Goal: Transaction & Acquisition: Purchase product/service

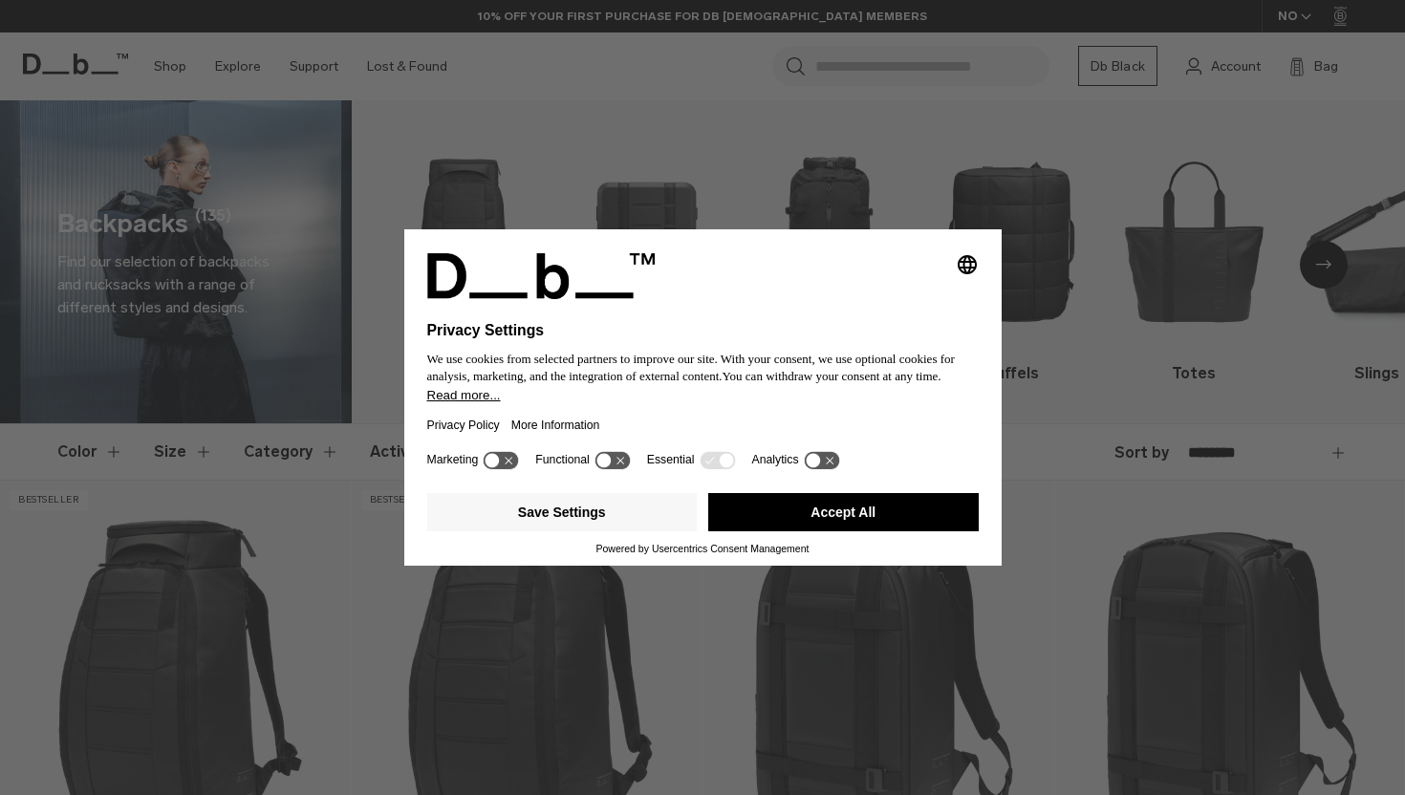
click at [832, 530] on button "Accept All" at bounding box center [843, 512] width 270 height 38
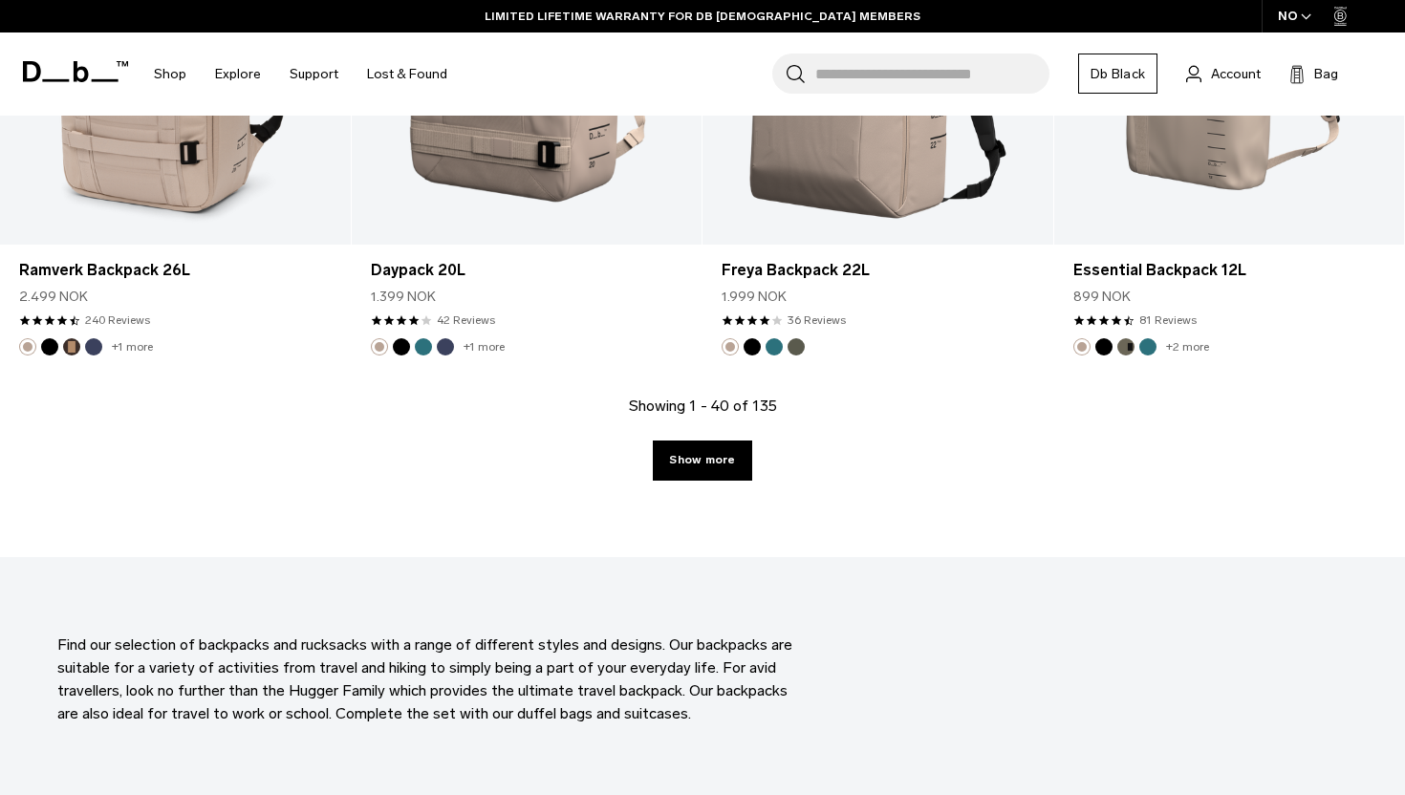
scroll to position [5491, 0]
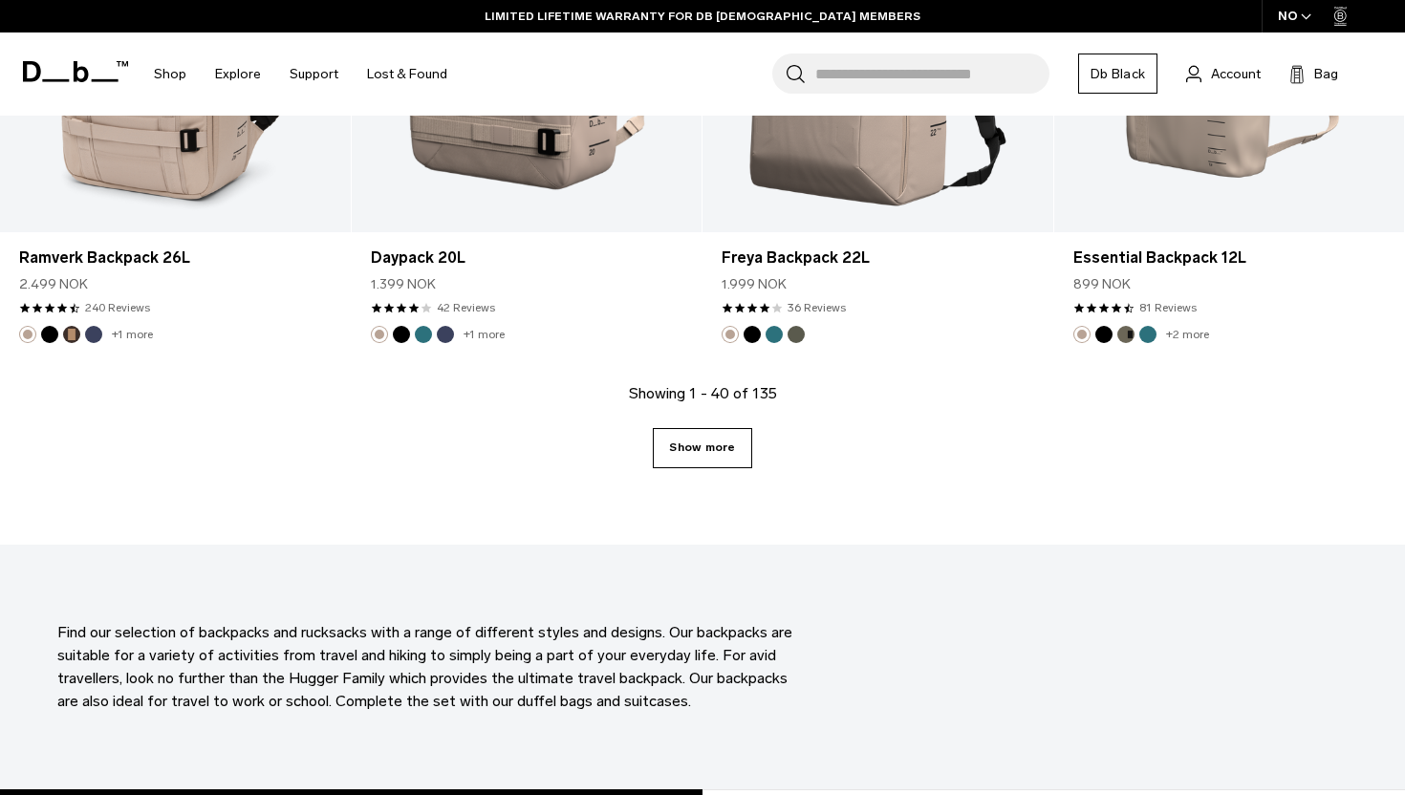
click at [698, 448] on link "Show more" at bounding box center [702, 448] width 98 height 40
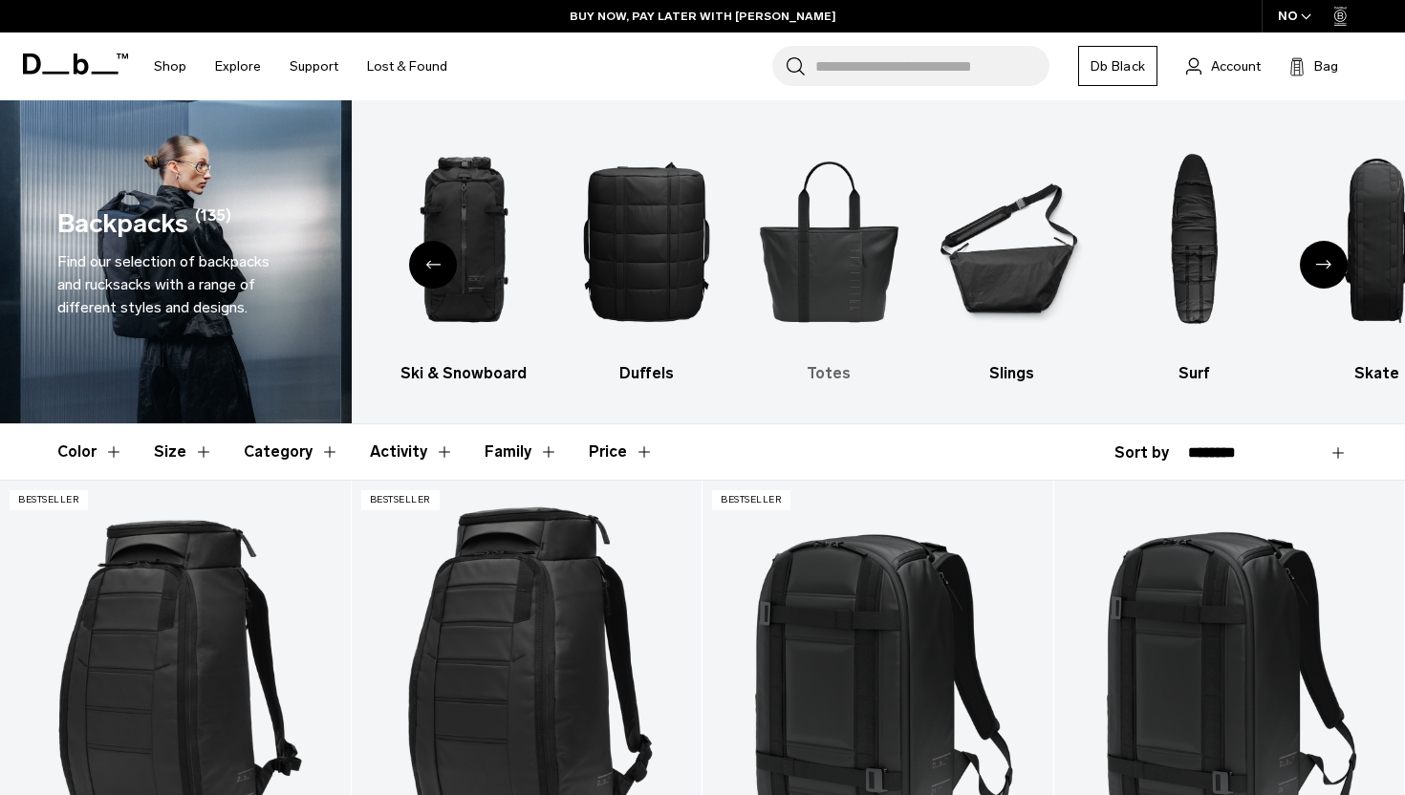
click at [827, 278] on img "5 / 10" at bounding box center [828, 241] width 149 height 224
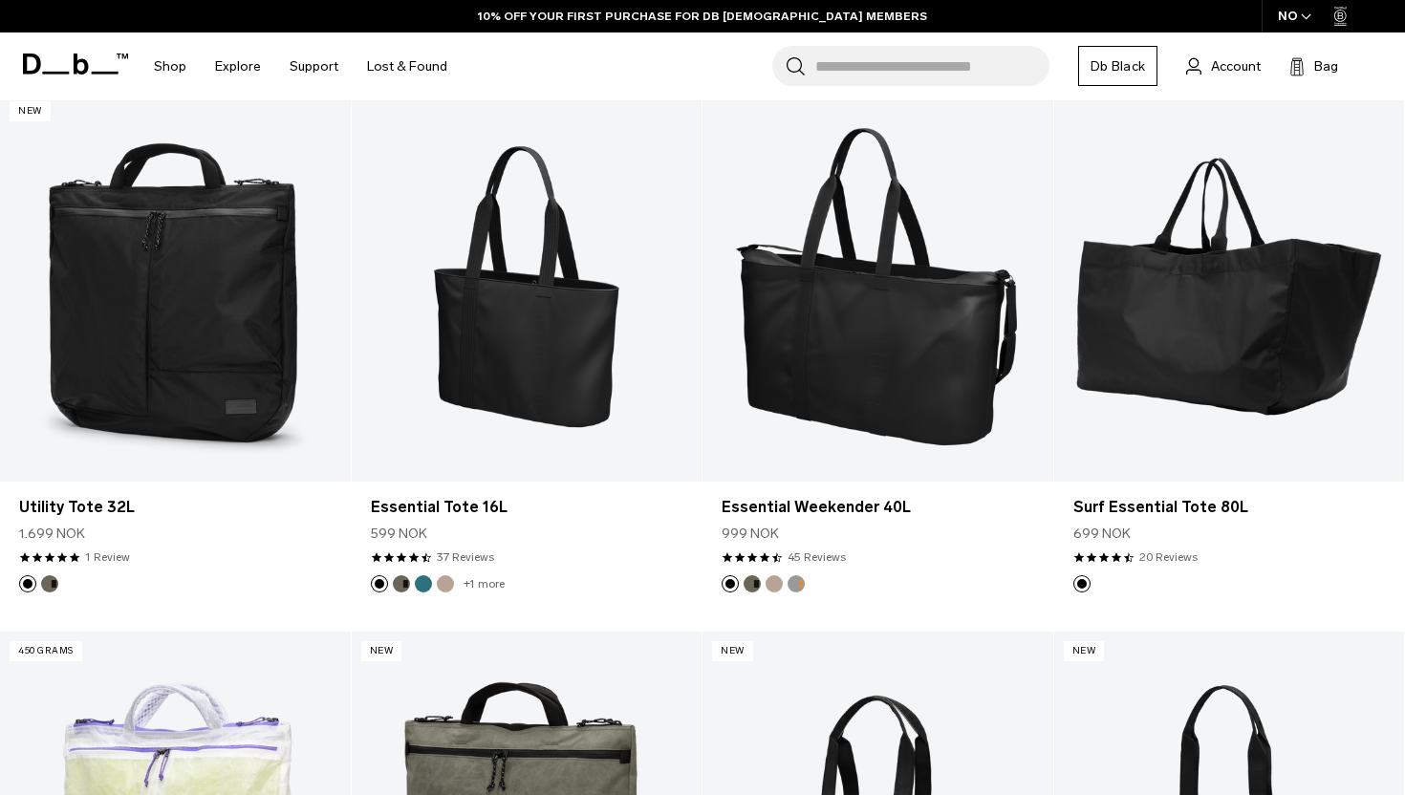
scroll to position [387, 0]
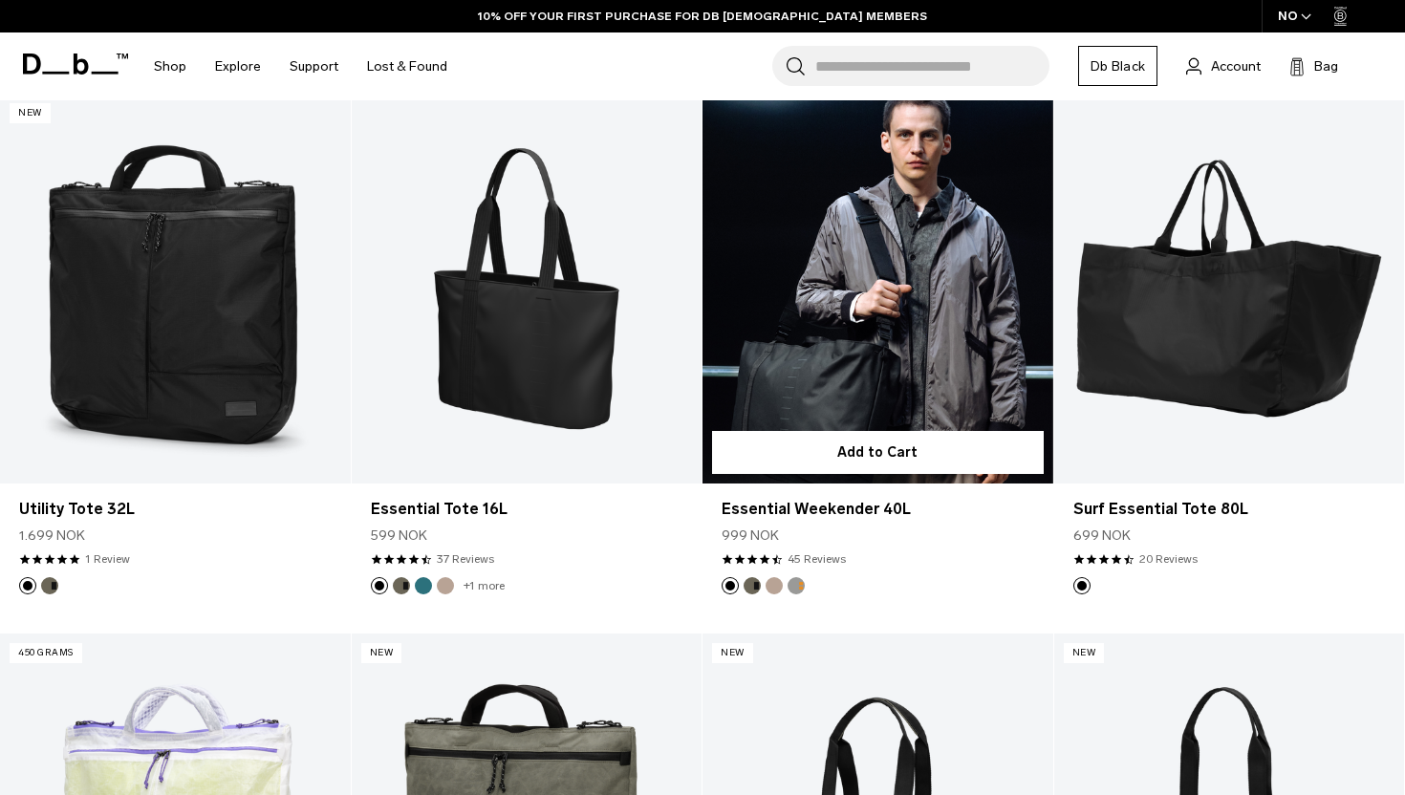
click at [931, 321] on link "Essential Weekender 40L" at bounding box center [877, 288] width 351 height 389
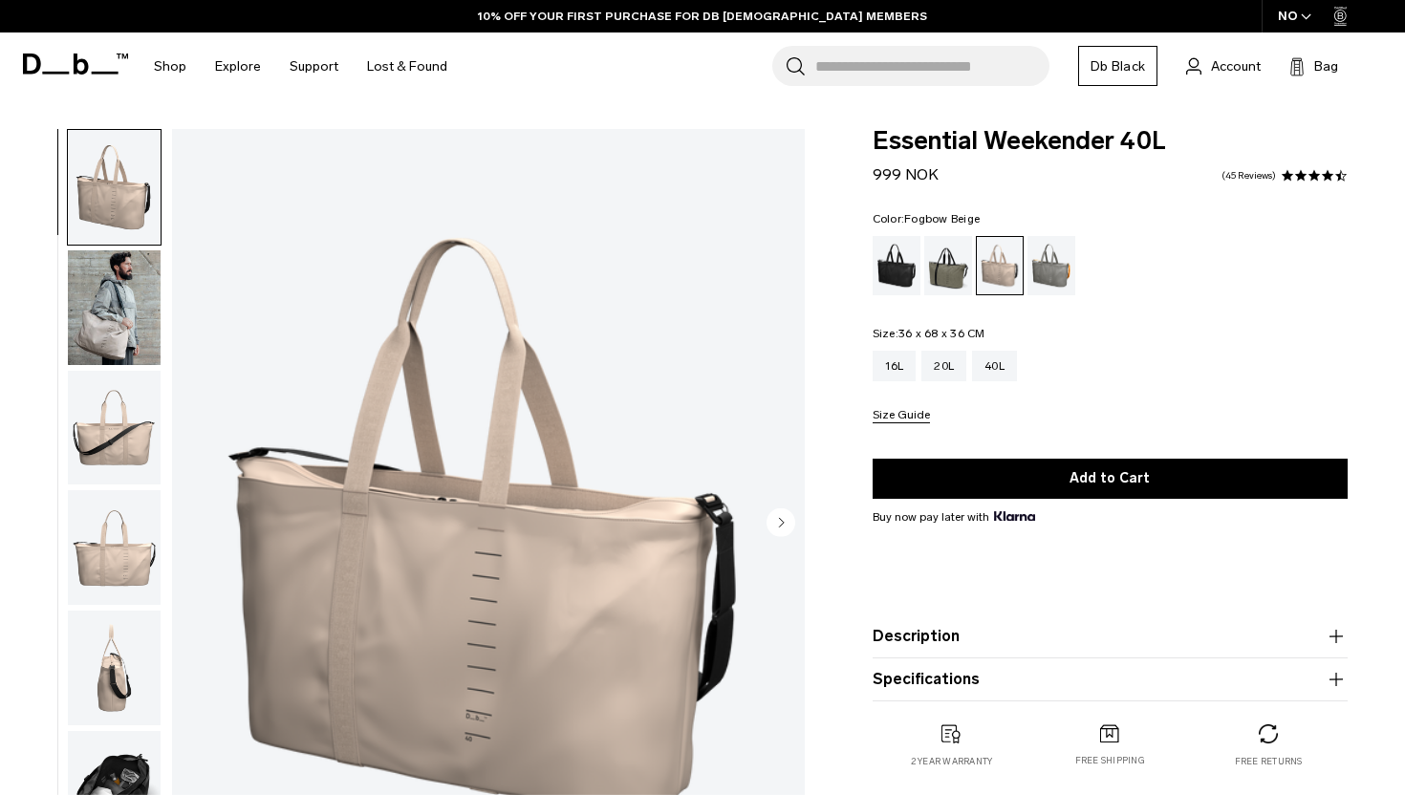
click at [1061, 271] on div "Sand Grey" at bounding box center [1051, 265] width 49 height 59
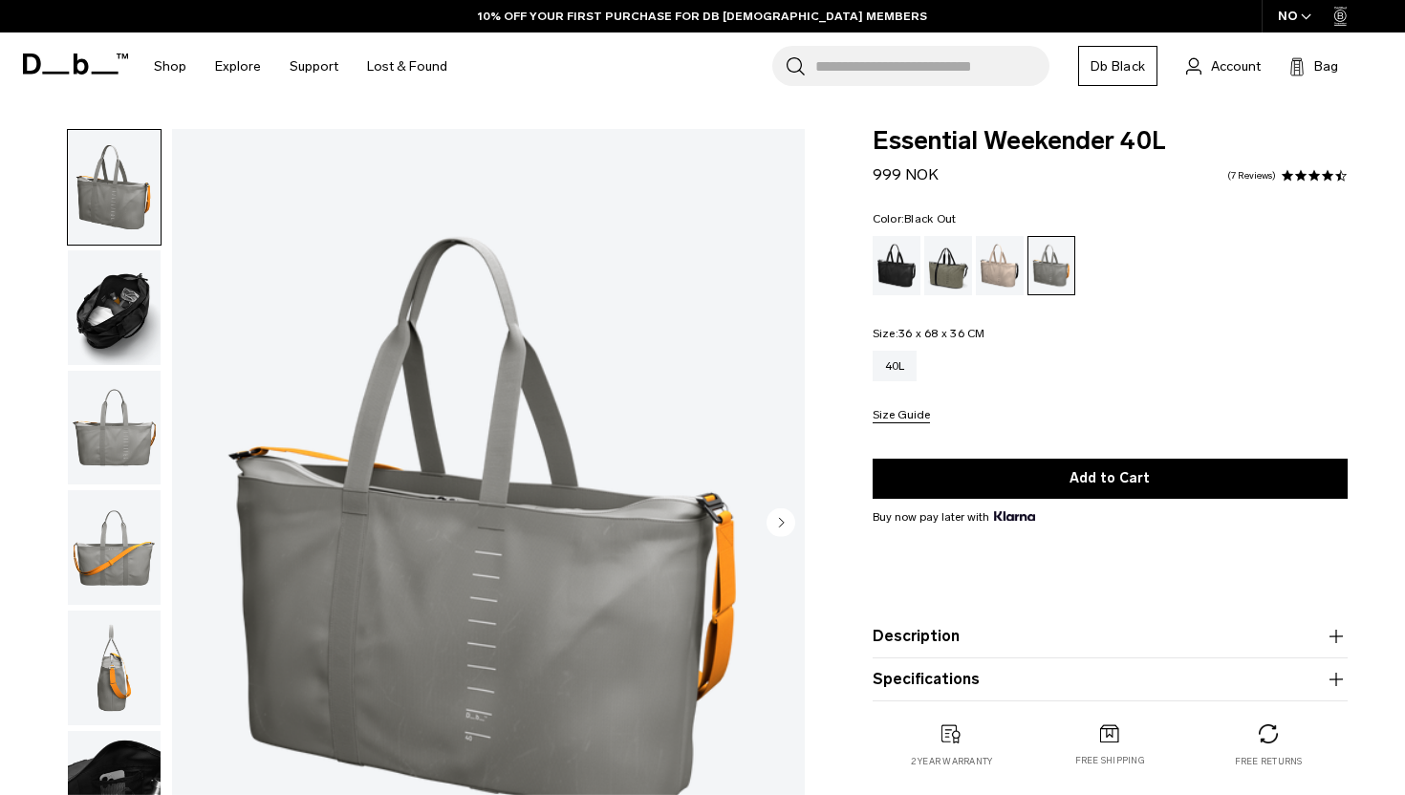
click at [890, 267] on div "Black Out" at bounding box center [896, 265] width 49 height 59
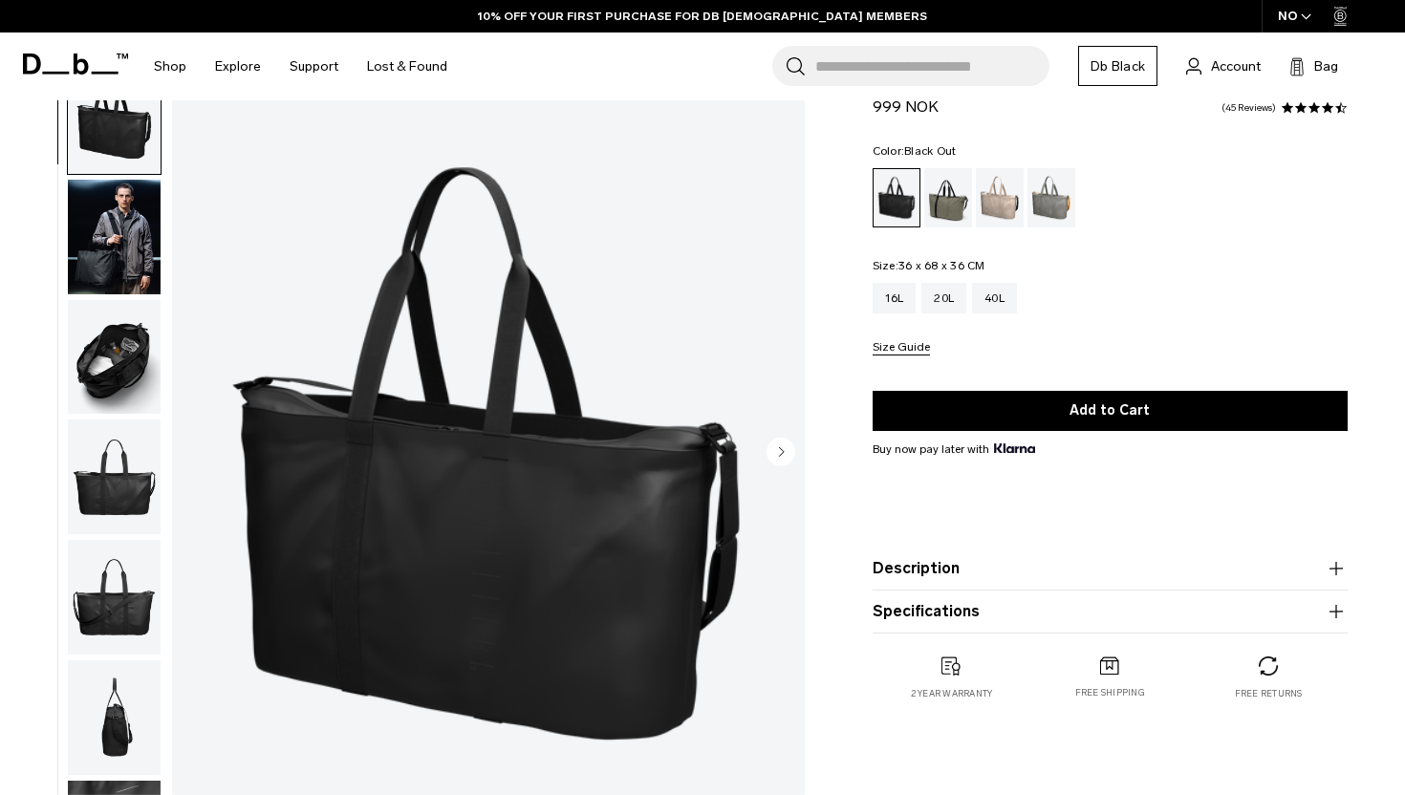
scroll to position [75, 0]
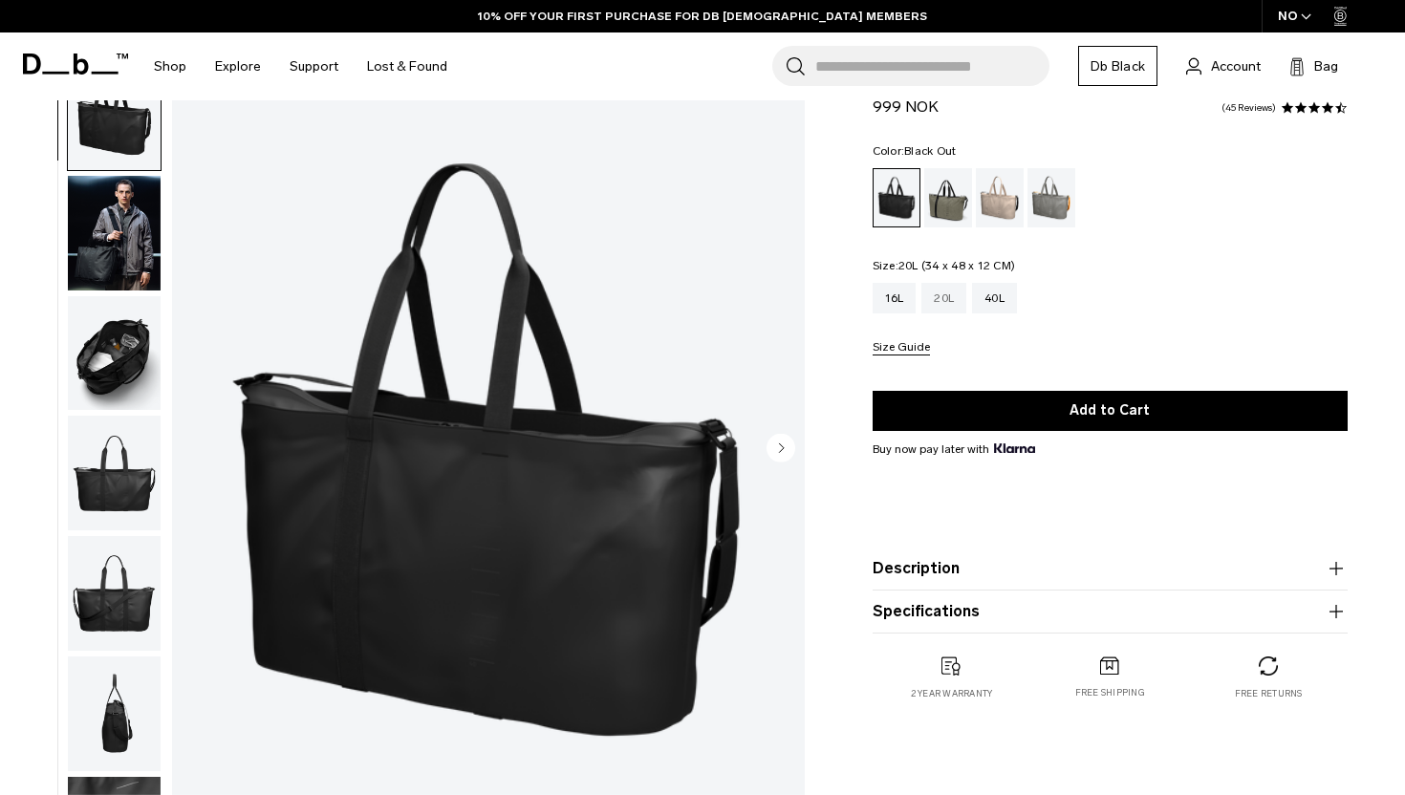
click at [951, 303] on div "20L" at bounding box center [943, 298] width 45 height 31
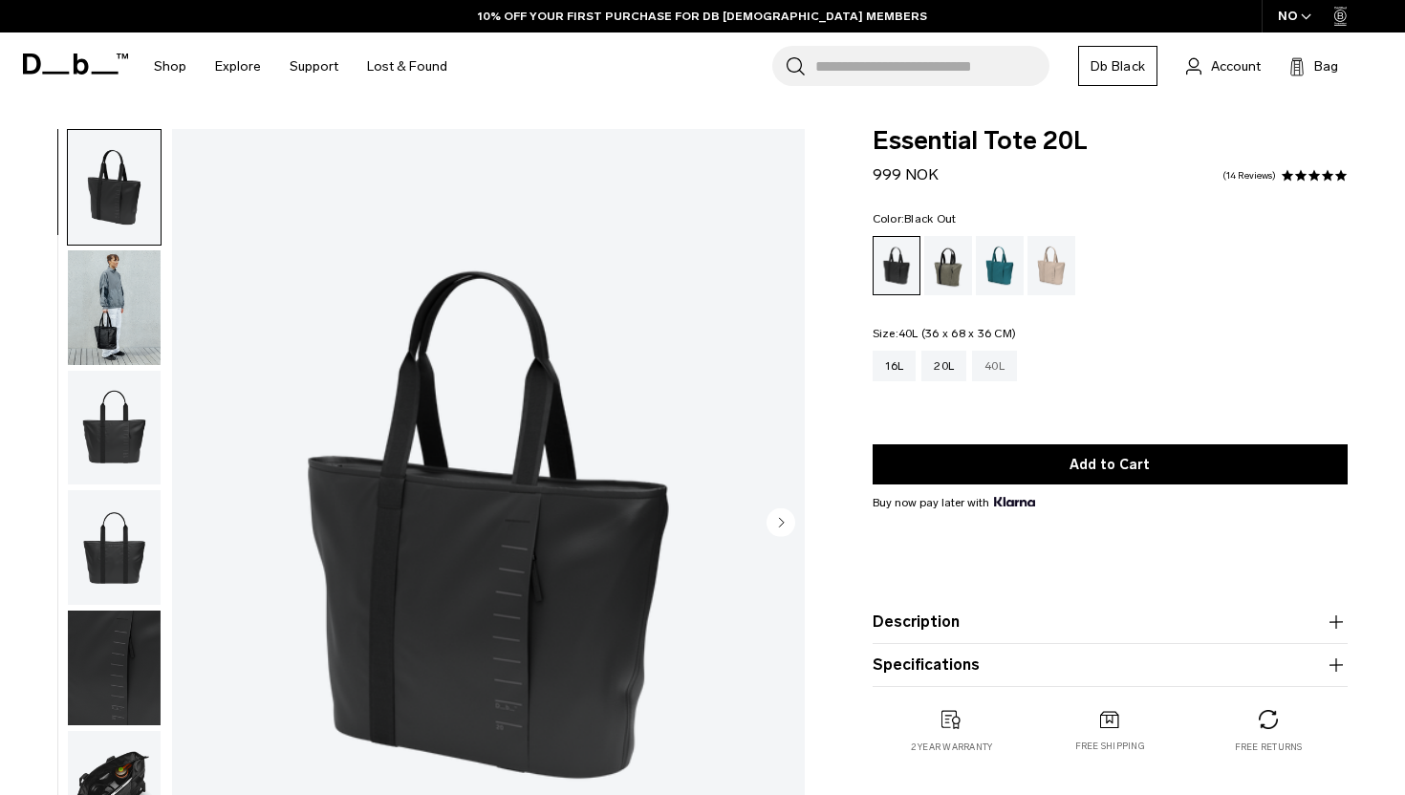
click at [997, 362] on div "40L" at bounding box center [994, 366] width 45 height 31
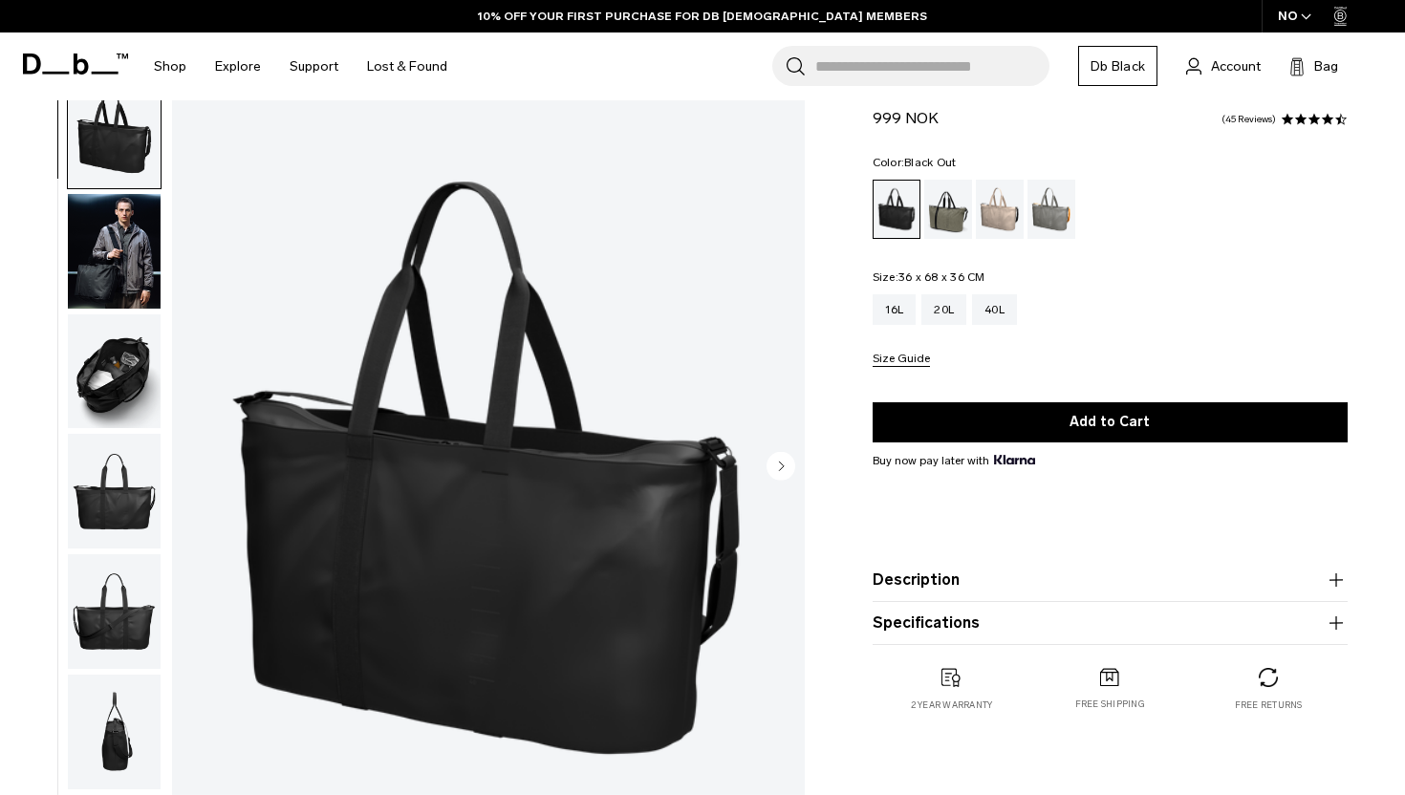
click at [128, 242] on img "button" at bounding box center [114, 251] width 93 height 115
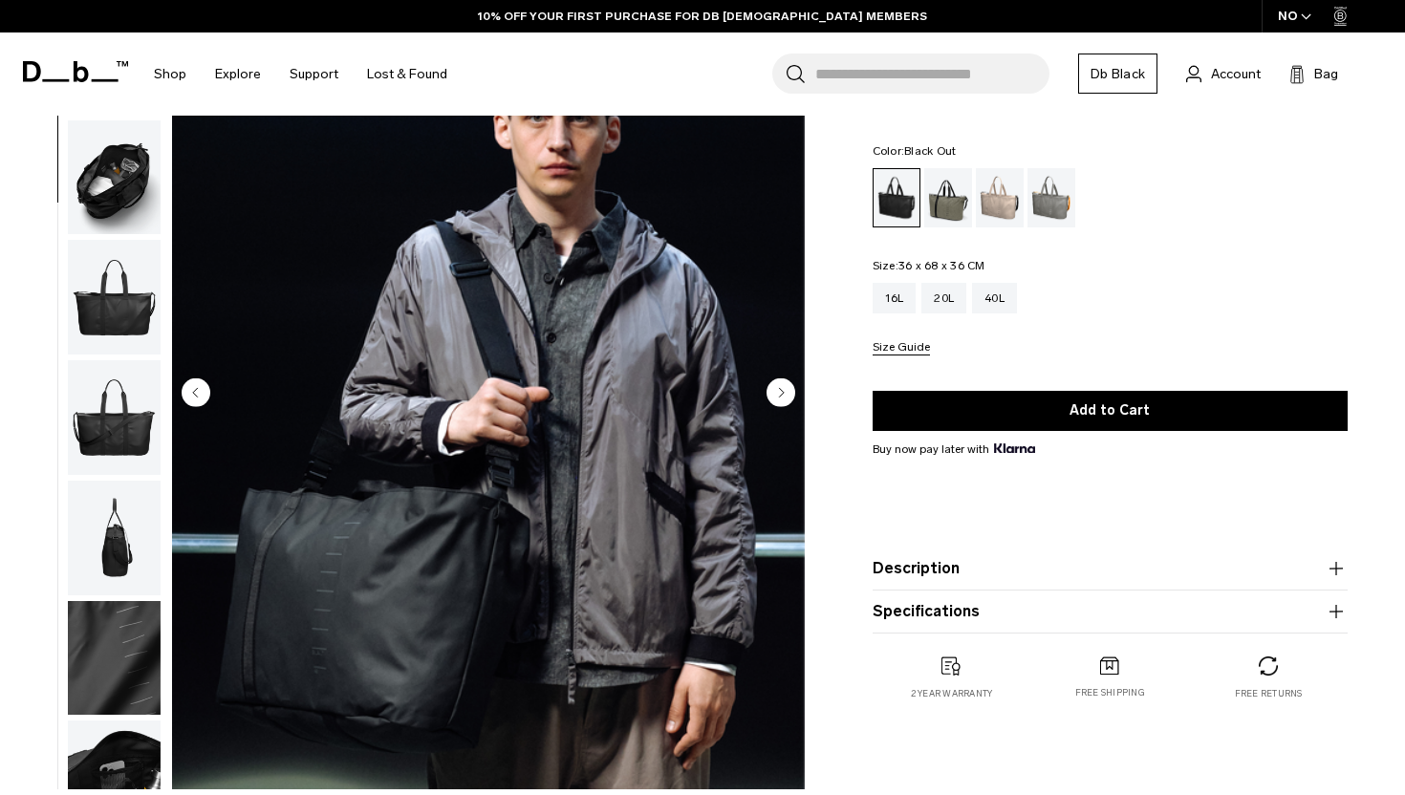
scroll to position [134, 0]
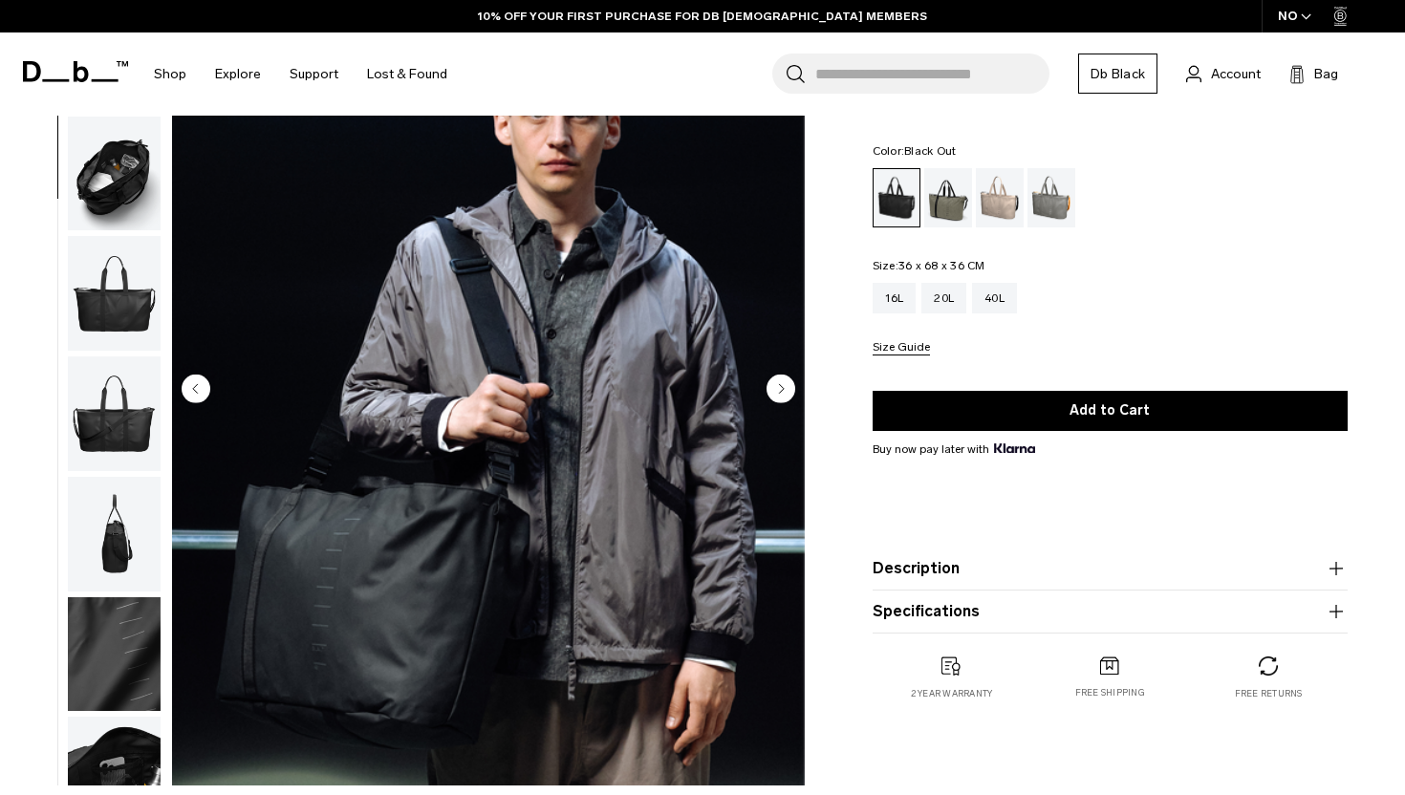
click at [786, 389] on circle "Next slide" at bounding box center [780, 388] width 29 height 29
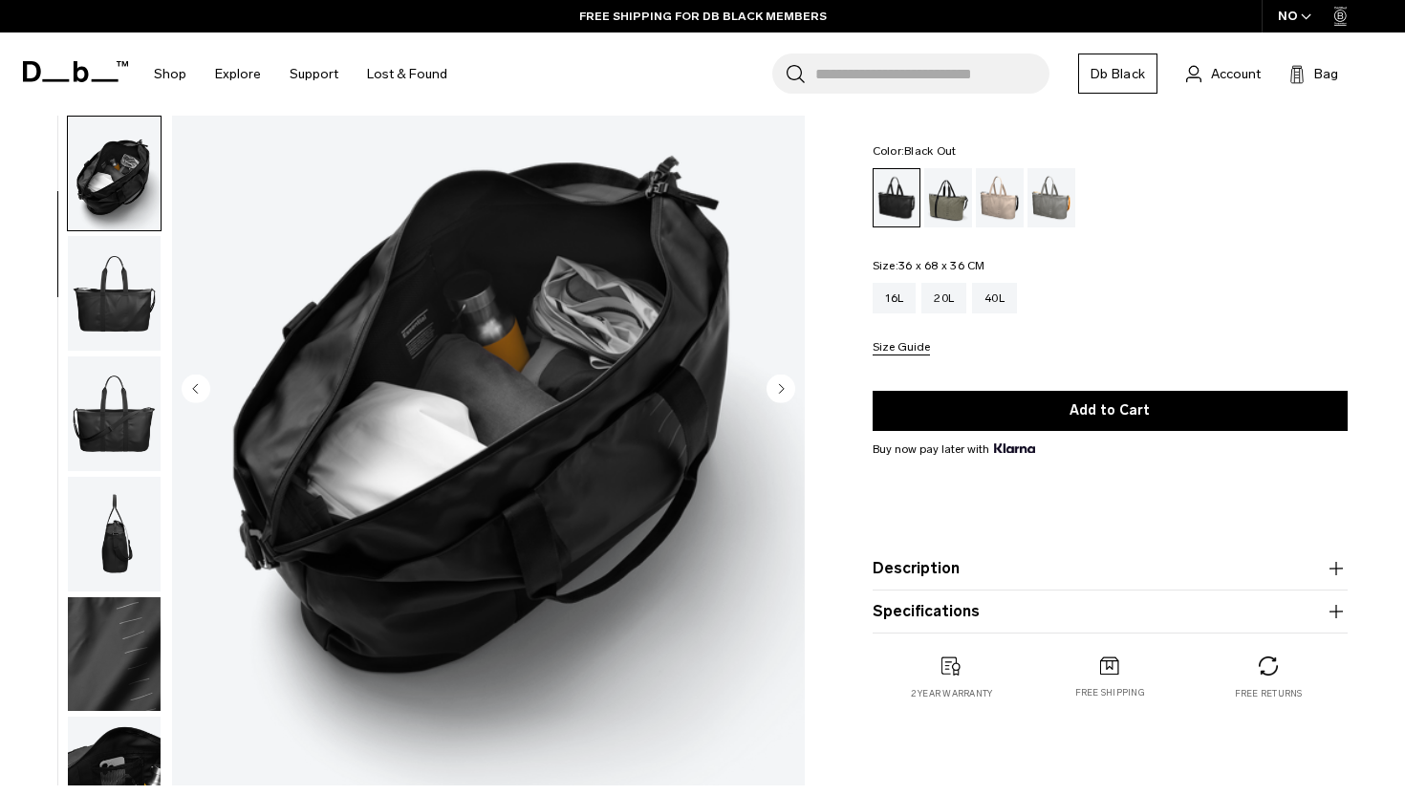
scroll to position [167, 0]
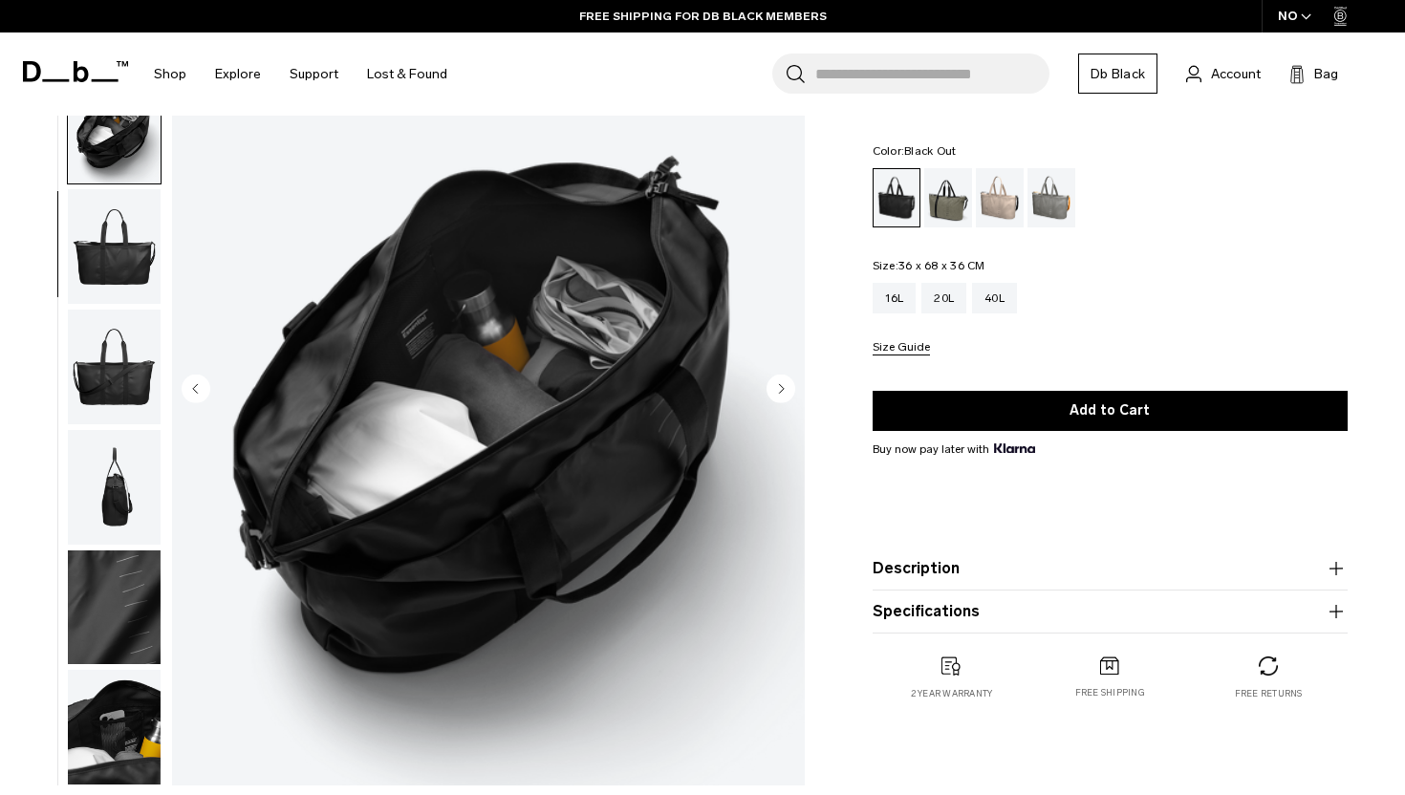
click at [786, 389] on circle "Next slide" at bounding box center [780, 388] width 29 height 29
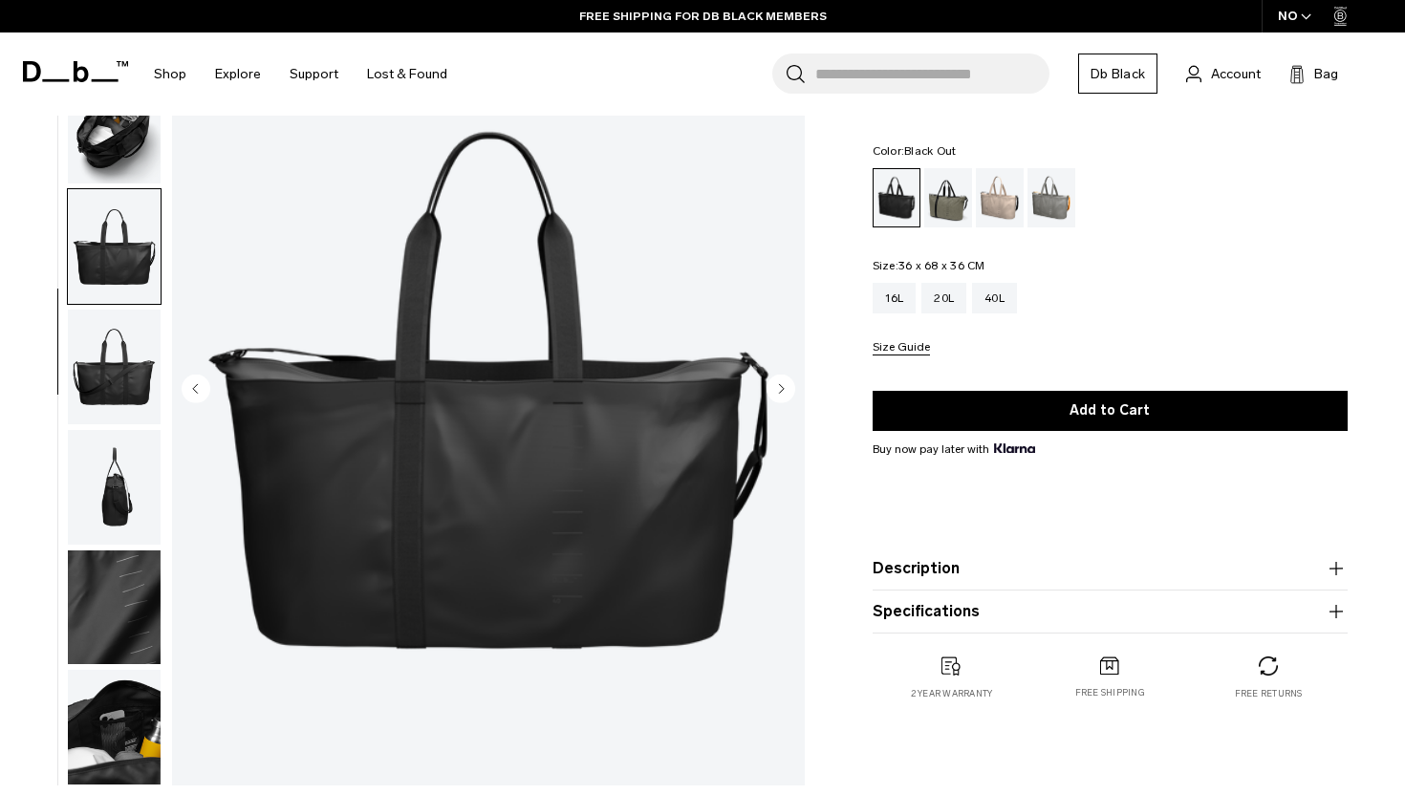
click at [786, 389] on circle "Next slide" at bounding box center [780, 388] width 29 height 29
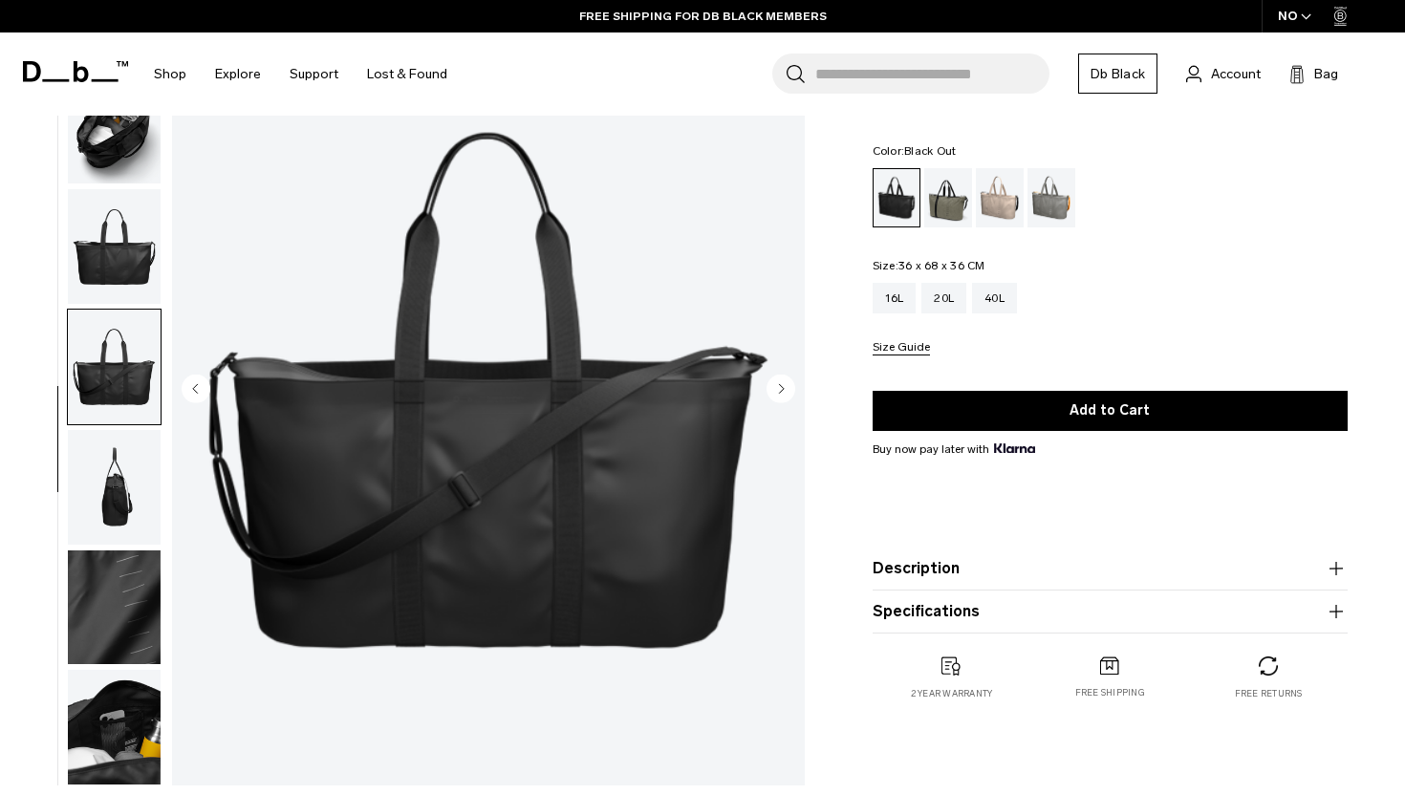
click at [786, 389] on circle "Next slide" at bounding box center [780, 388] width 29 height 29
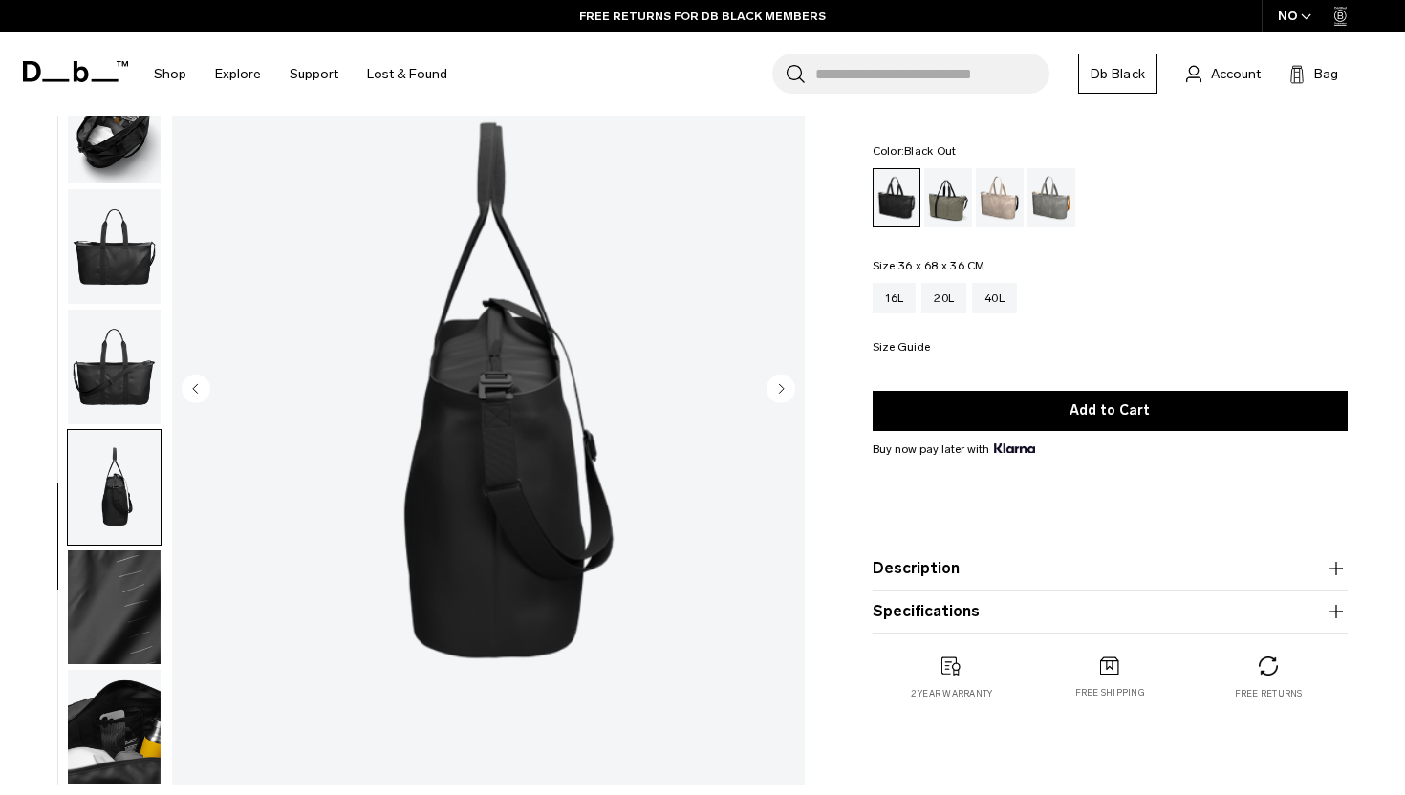
click at [786, 389] on circle "Next slide" at bounding box center [780, 388] width 29 height 29
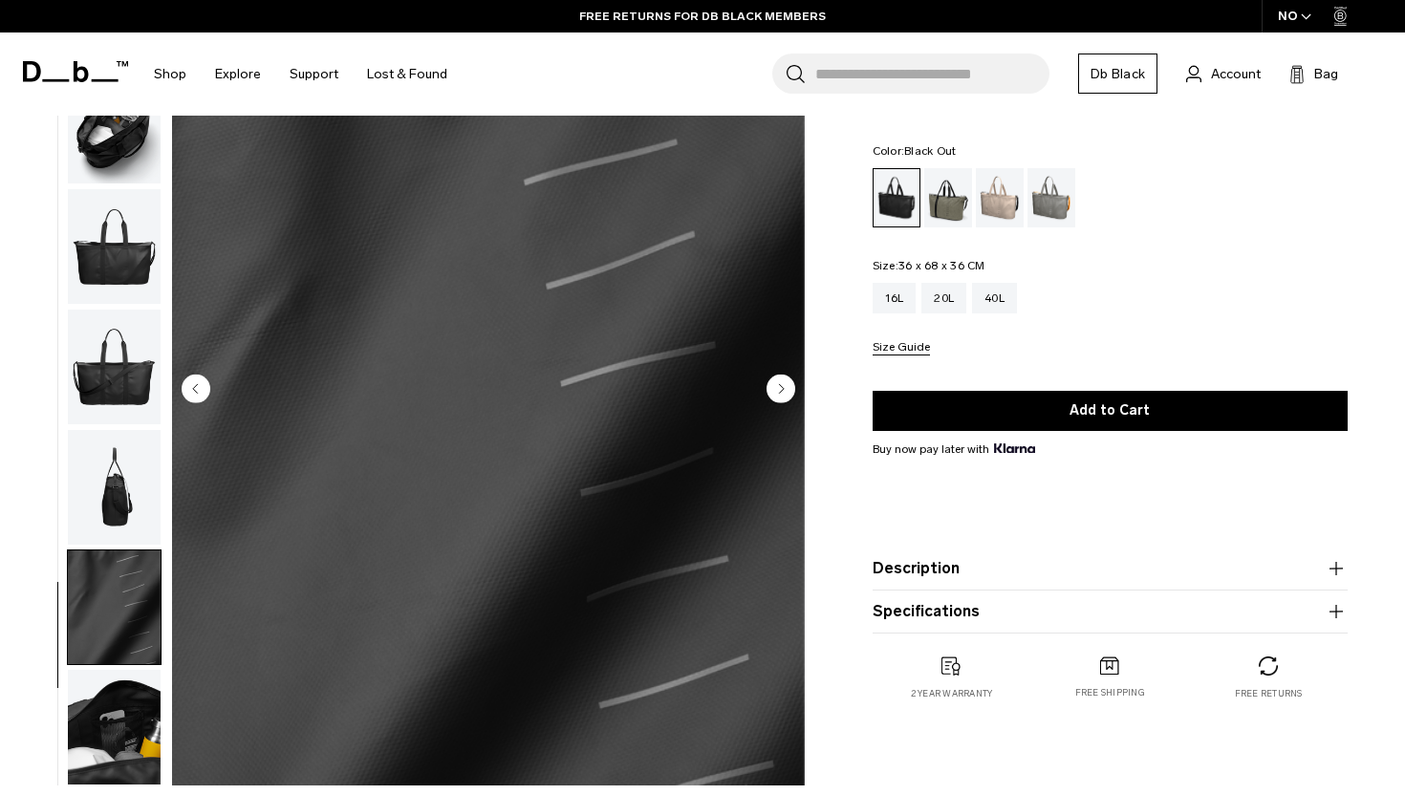
click at [786, 389] on circle "Next slide" at bounding box center [780, 388] width 29 height 29
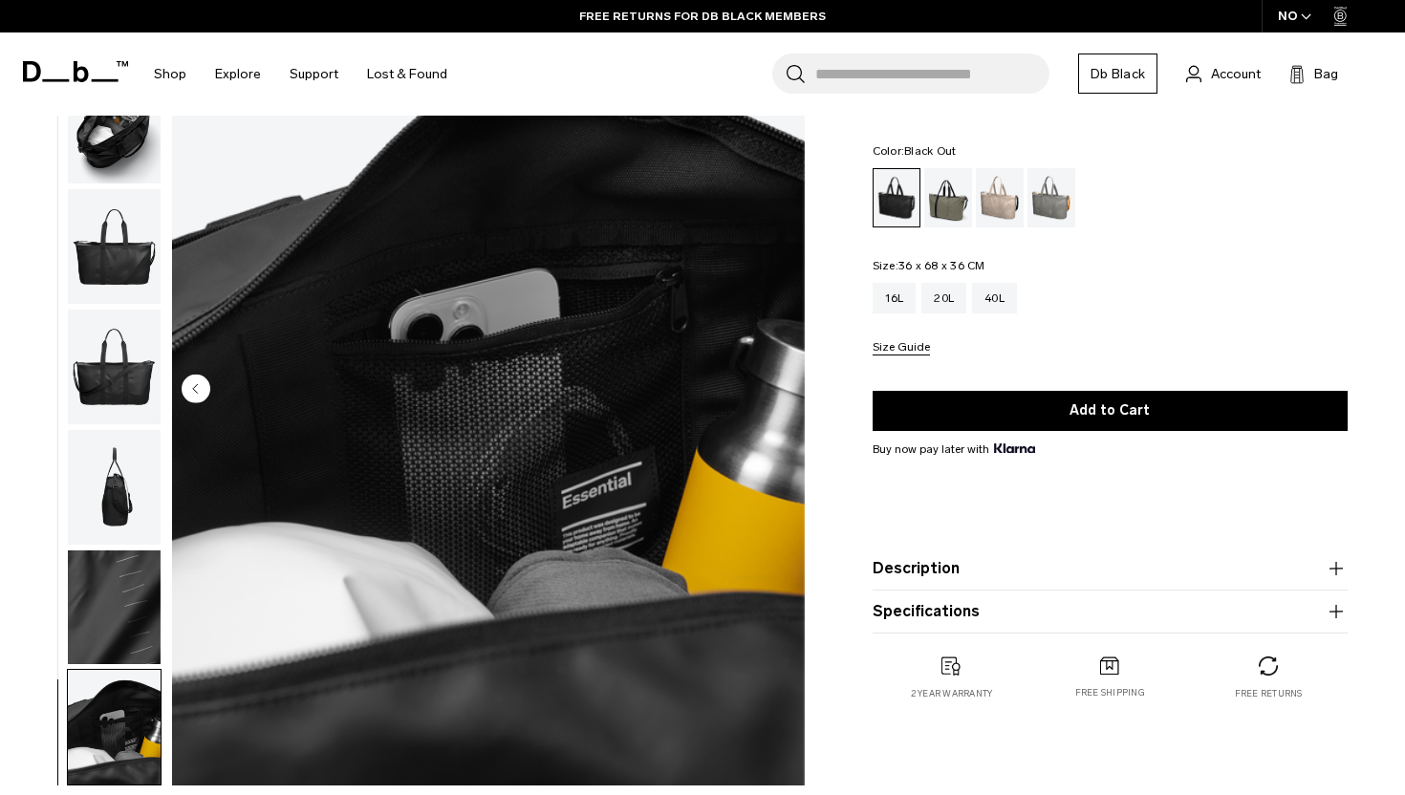
click at [786, 389] on img "8 / 8" at bounding box center [488, 390] width 633 height 790
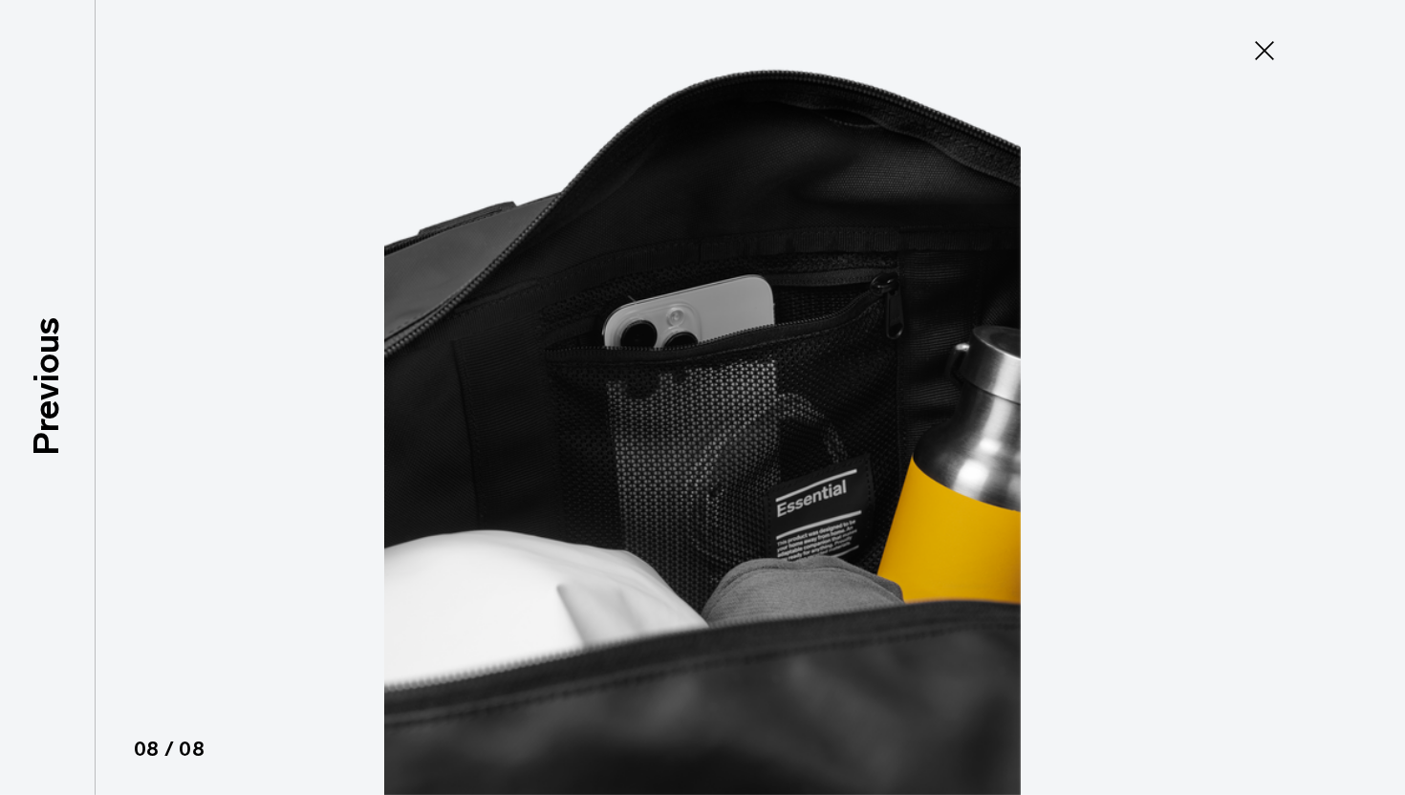
click at [1270, 43] on icon at bounding box center [1264, 50] width 19 height 19
